Goal: Find specific page/section: Find specific page/section

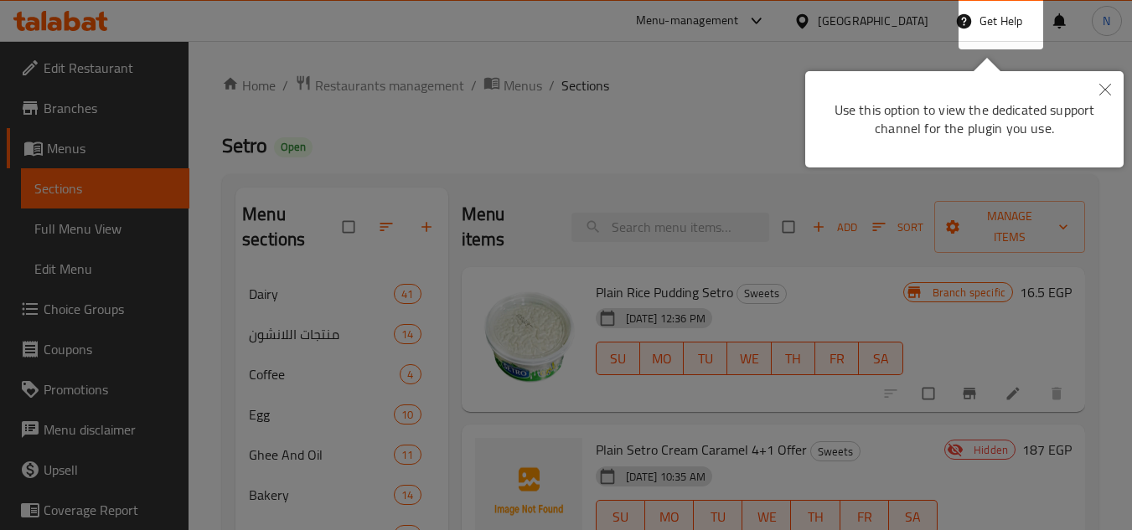
click at [1113, 85] on button "Close" at bounding box center [1105, 90] width 37 height 39
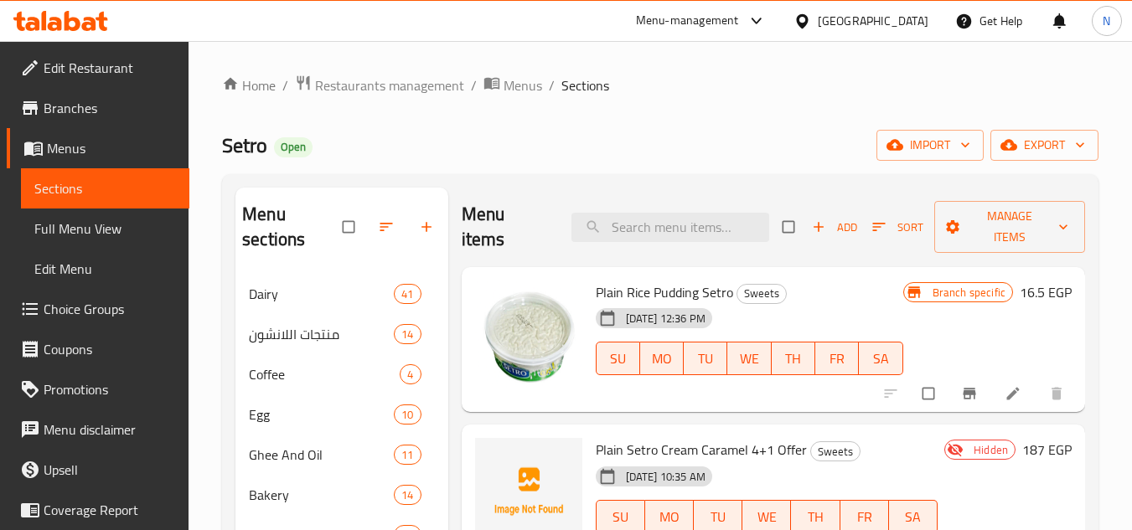
click at [643, 245] on div "Menu items Add Sort Manage items" at bounding box center [773, 228] width 623 height 80
click at [650, 234] on input "search" at bounding box center [671, 227] width 198 height 29
type input "G"
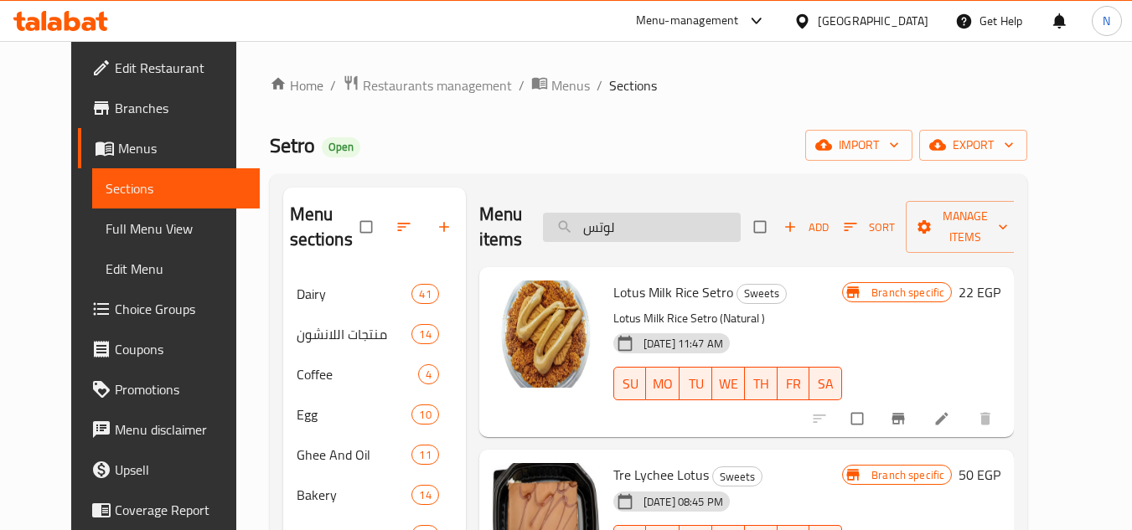
click at [628, 222] on input "لوتس" at bounding box center [642, 227] width 198 height 29
click at [695, 303] on span "Lotus Milk Rice Setro" at bounding box center [673, 292] width 120 height 25
click at [621, 298] on span "Lotus Milk Rice Setro" at bounding box center [673, 292] width 120 height 25
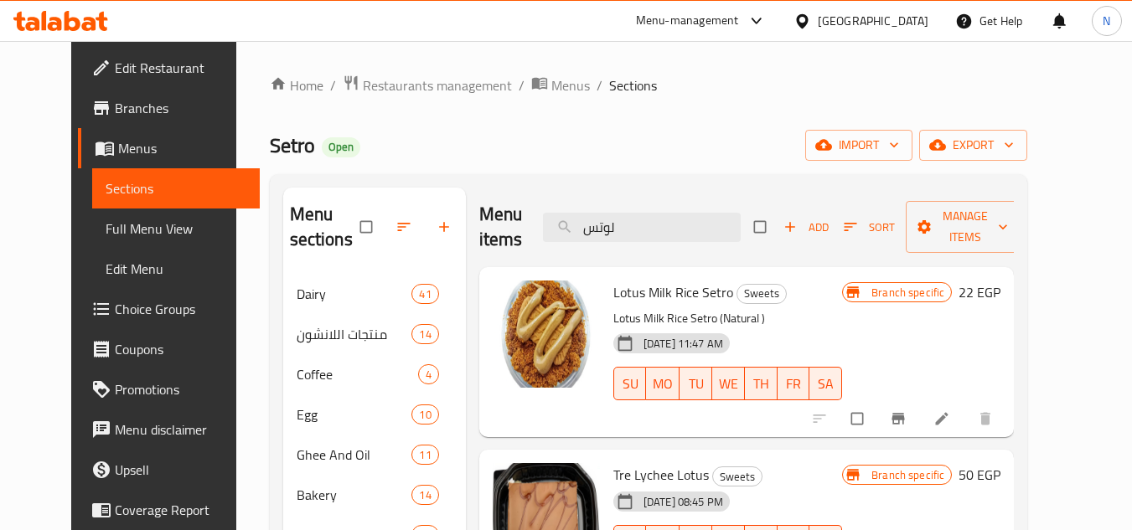
click at [621, 298] on span "Lotus Milk Rice Setro" at bounding box center [673, 292] width 120 height 25
copy span "Lotus"
click at [682, 225] on input "لوتس" at bounding box center [642, 227] width 198 height 29
paste input "Lotus"
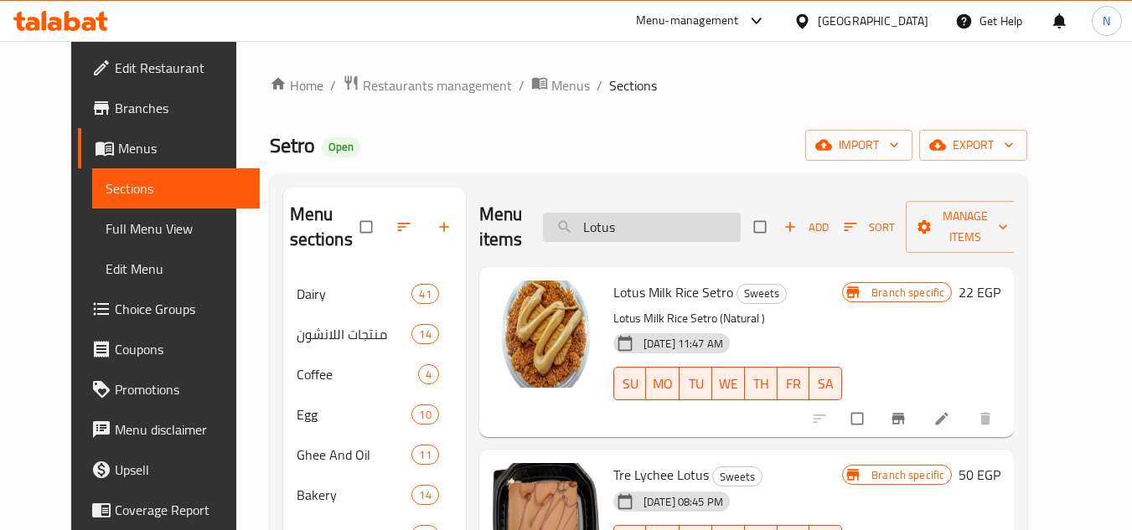
click at [682, 225] on input "Lotus" at bounding box center [642, 227] width 198 height 29
drag, startPoint x: 696, startPoint y: 255, endPoint x: 686, endPoint y: 231, distance: 25.2
click at [696, 255] on div "Menu items Lotus Add Sort Manage items" at bounding box center [746, 228] width 535 height 80
click at [685, 230] on input "Lotus" at bounding box center [642, 227] width 198 height 29
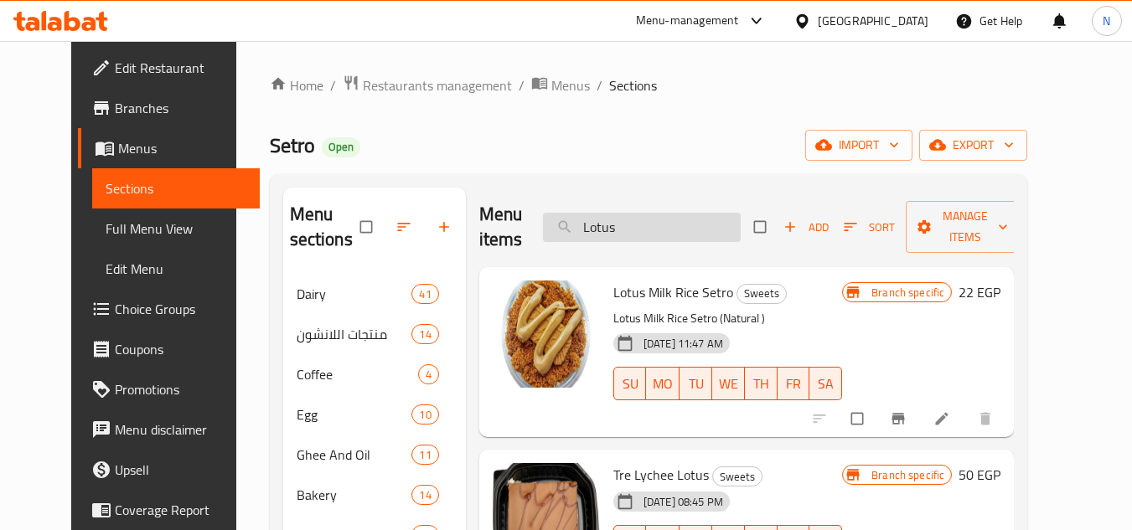
click at [685, 230] on input "Lotus" at bounding box center [642, 227] width 198 height 29
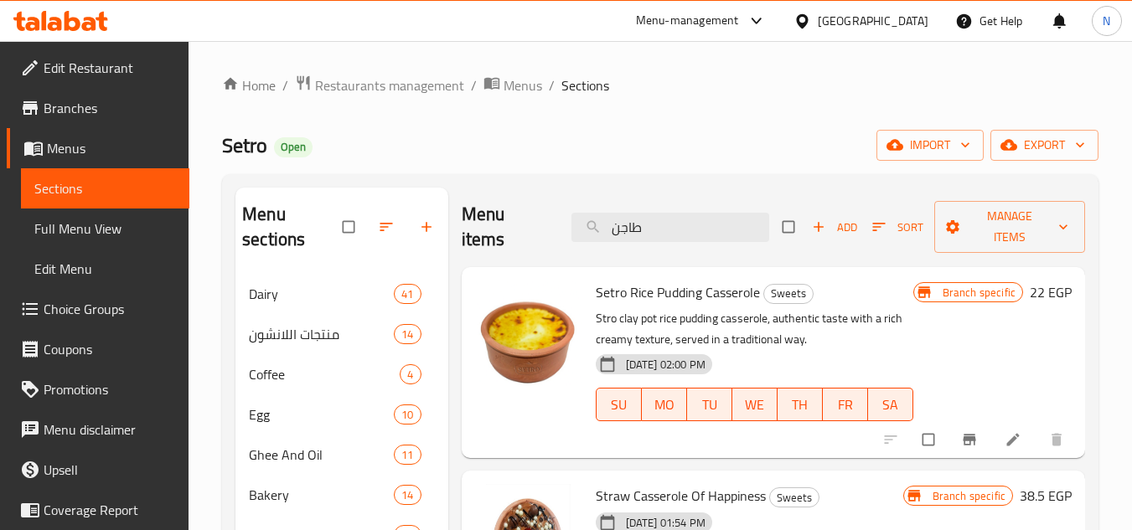
type input "طاجن"
